Goal: Information Seeking & Learning: Find specific fact

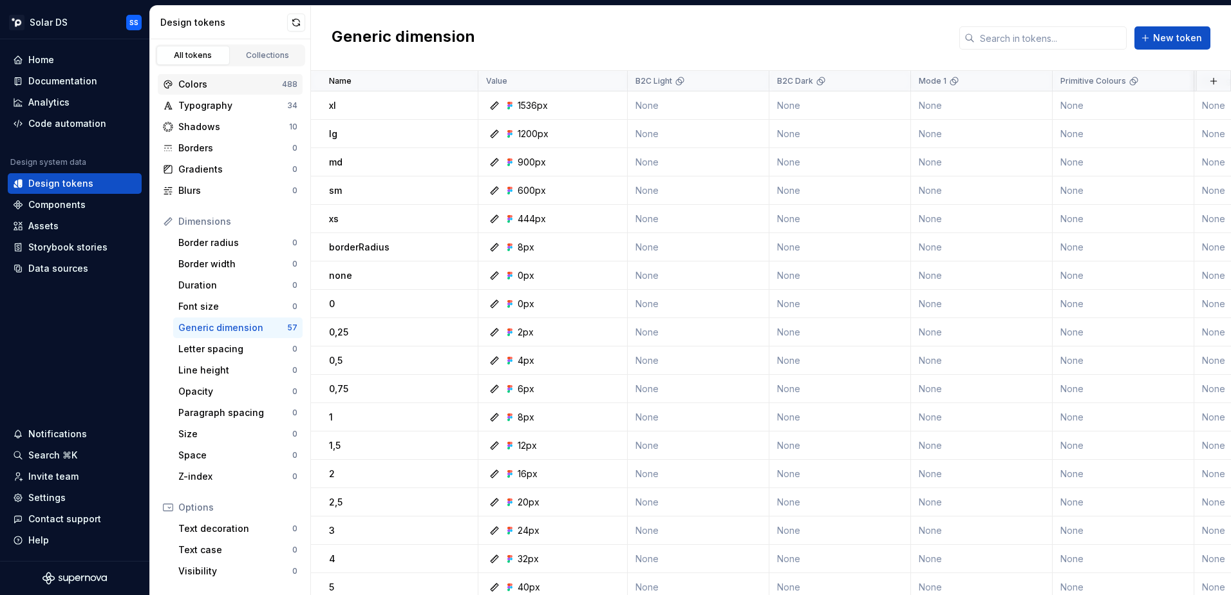
click at [235, 82] on div "Colors" at bounding box center [230, 84] width 104 height 13
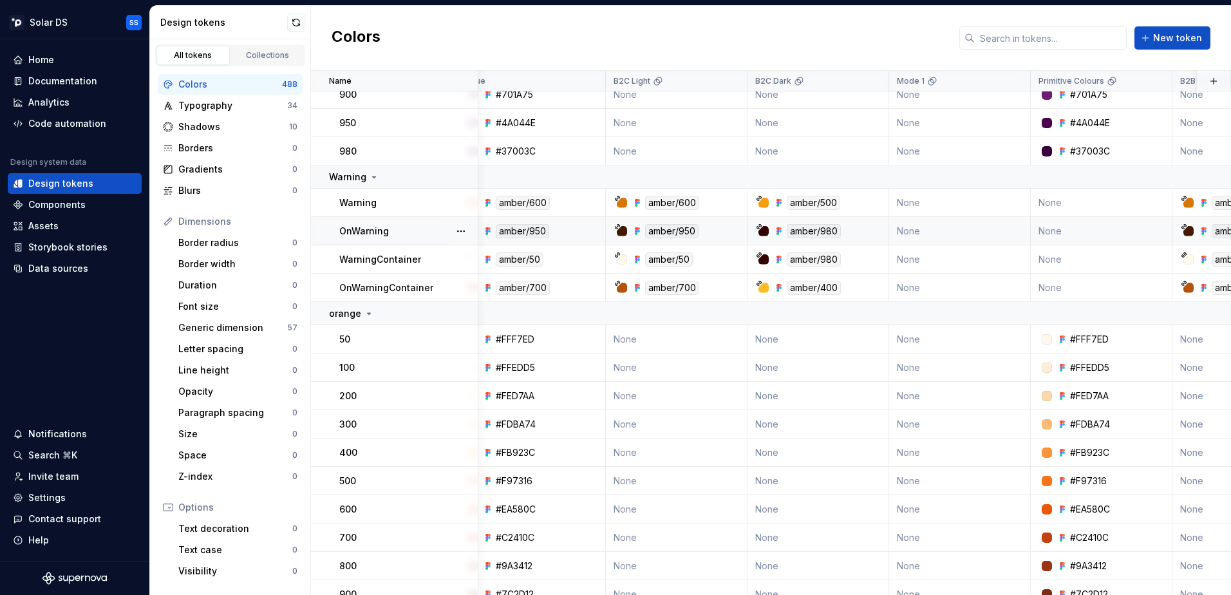
scroll to position [902, 0]
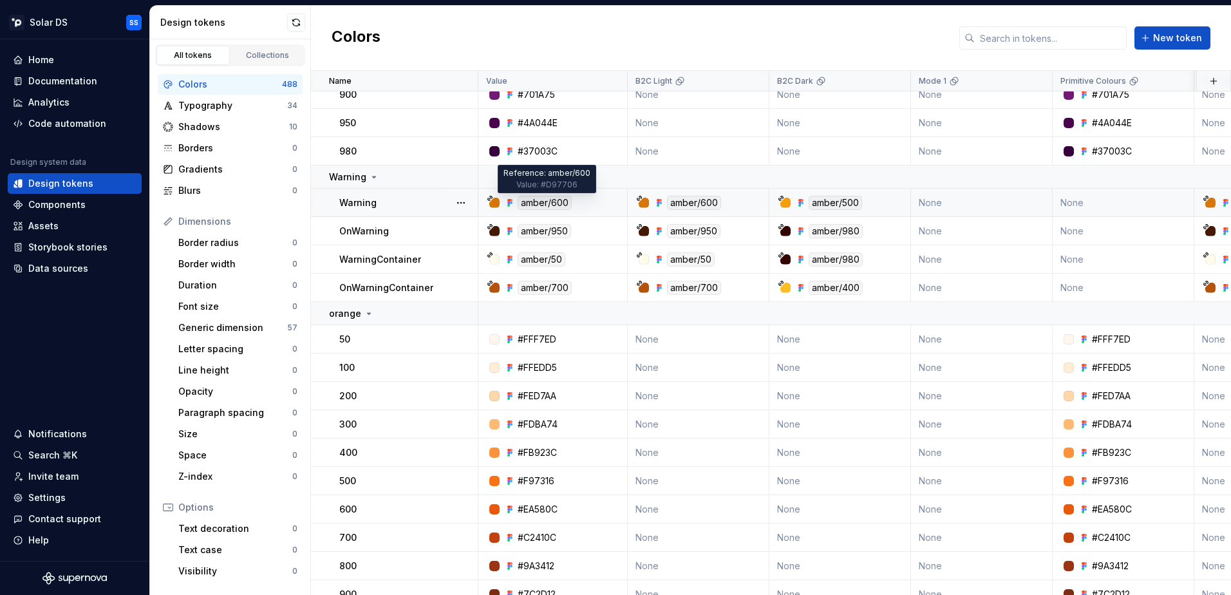
click at [539, 203] on div "amber/600" at bounding box center [545, 203] width 54 height 14
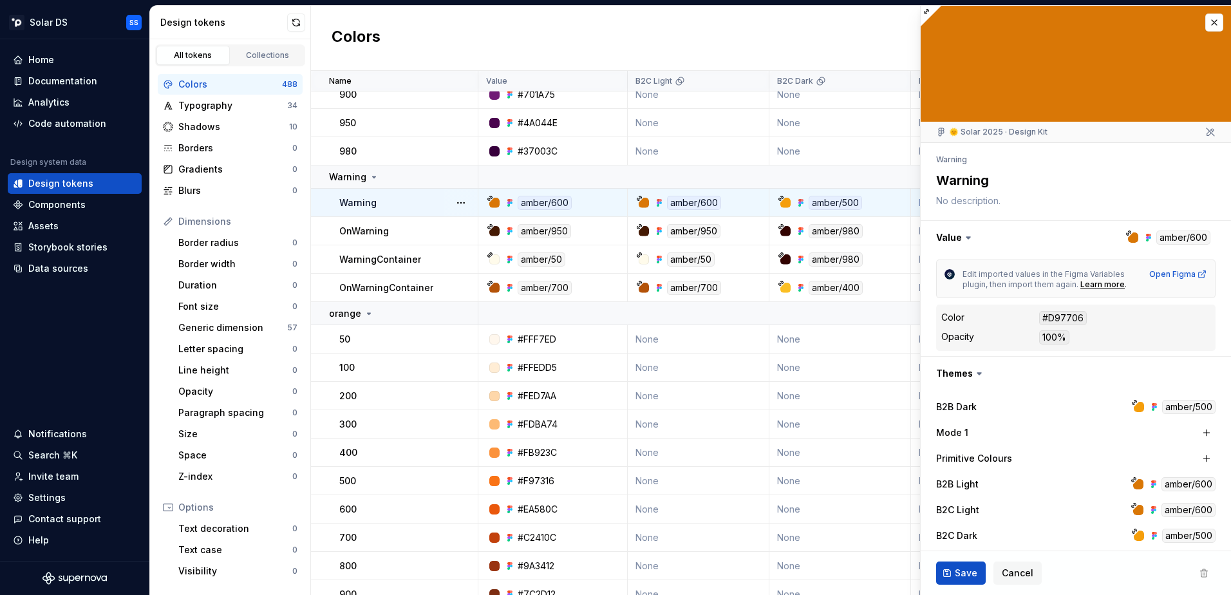
type textarea "*"
click at [1067, 319] on div "#D97706" at bounding box center [1063, 318] width 48 height 14
copy div "D97706"
click at [1205, 21] on button "button" at bounding box center [1214, 23] width 18 height 18
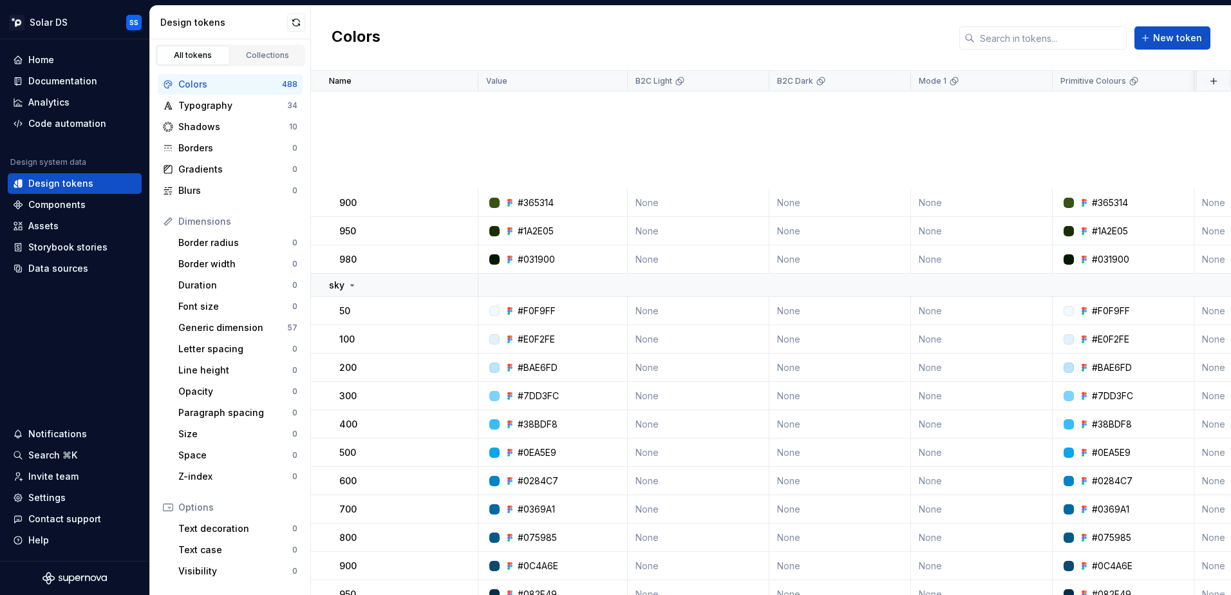
scroll to position [15365, 0]
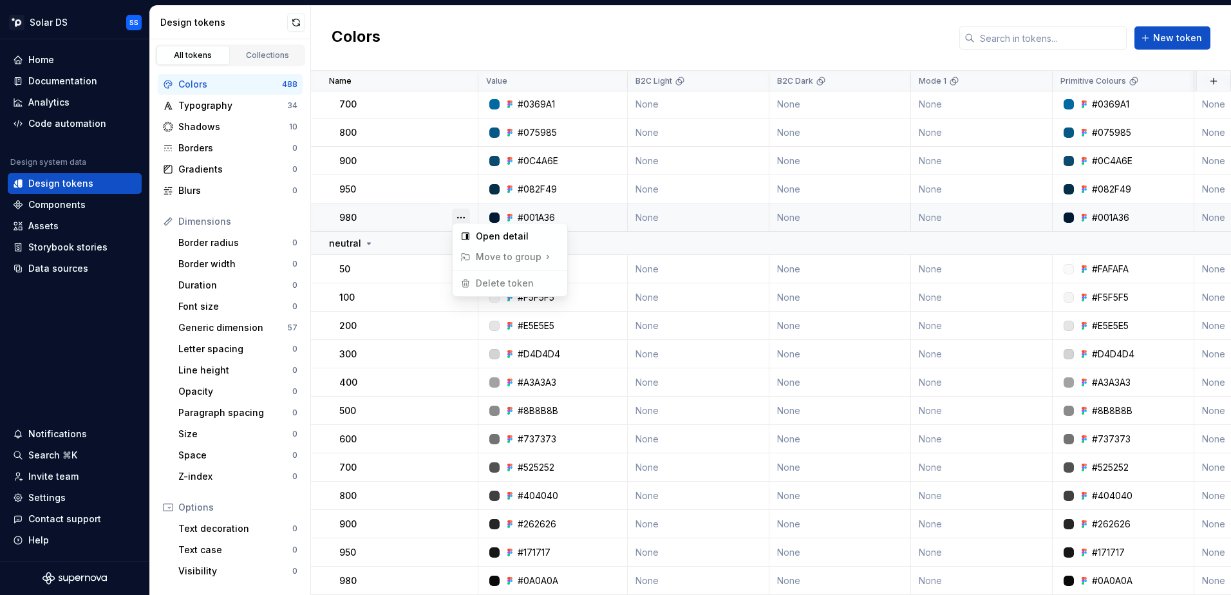
click at [462, 212] on button "button" at bounding box center [461, 218] width 18 height 18
click at [888, 239] on html "Solar DS SS Home Documentation Analytics Code automation Design system data Des…" at bounding box center [615, 297] width 1231 height 595
click at [1025, 45] on input "text" at bounding box center [1051, 37] width 152 height 23
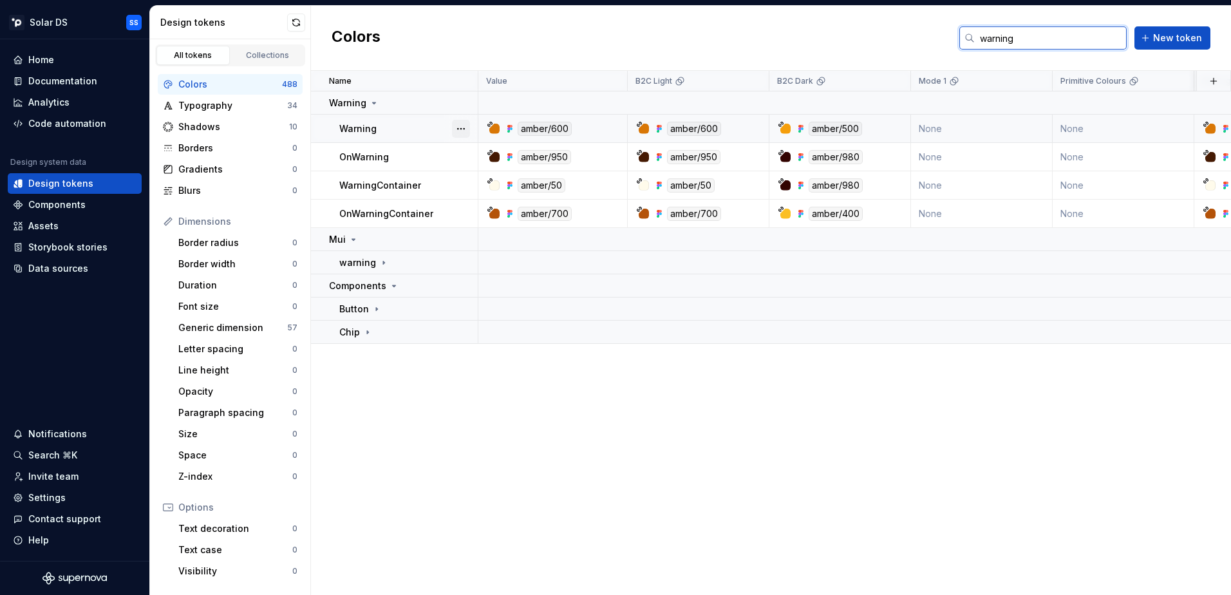
type input "warning"
click at [454, 129] on button "button" at bounding box center [461, 129] width 18 height 18
click at [492, 157] on div "Open detail" at bounding box center [518, 153] width 84 height 13
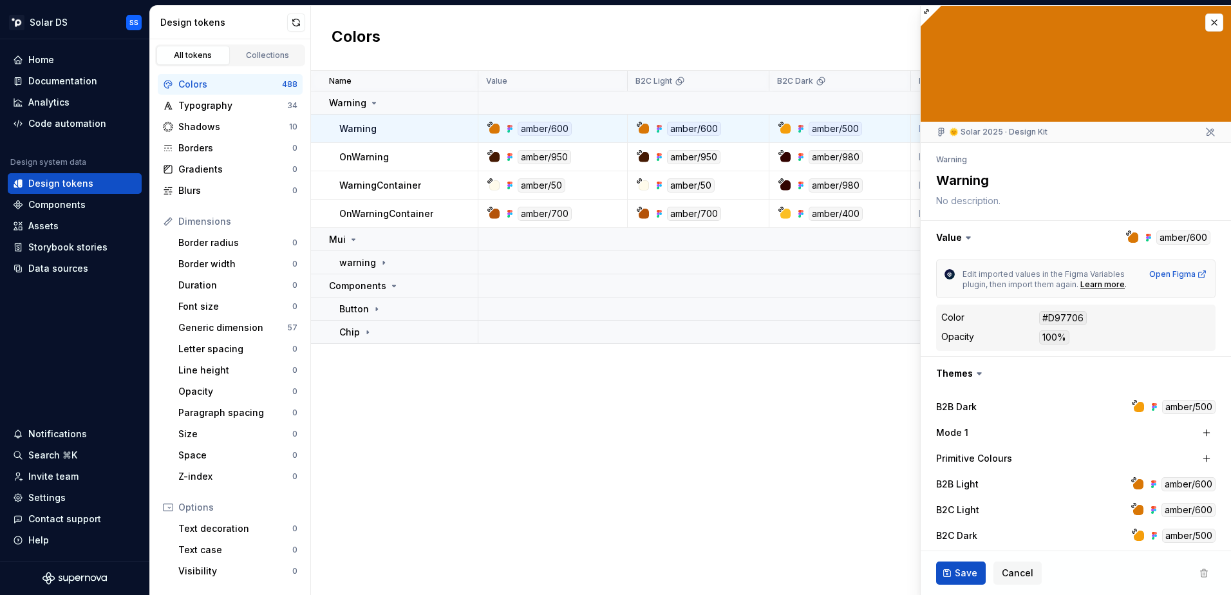
scroll to position [111, 0]
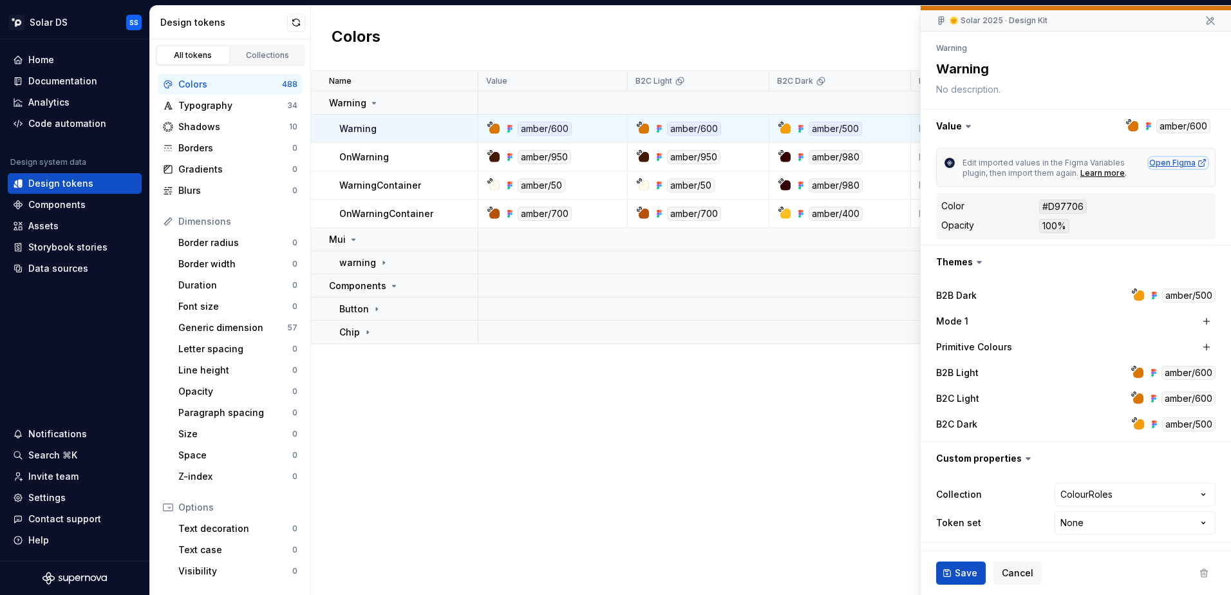
click at [1177, 164] on div "Open Figma" at bounding box center [1178, 163] width 58 height 10
type textarea "*"
click at [1009, 568] on span "Cancel" at bounding box center [1018, 573] width 32 height 13
